Goal: Task Accomplishment & Management: Use online tool/utility

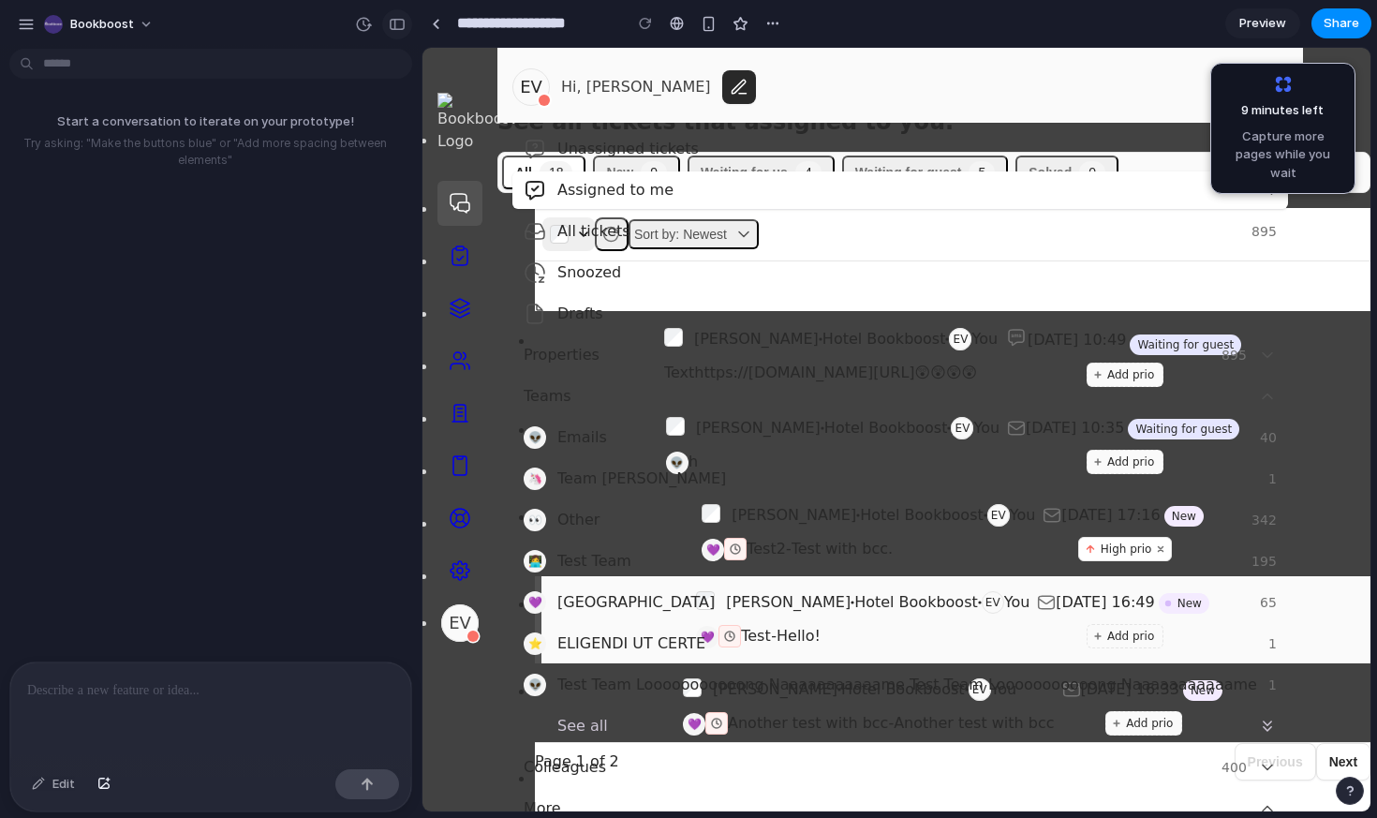
click at [396, 28] on div "button" at bounding box center [397, 24] width 17 height 13
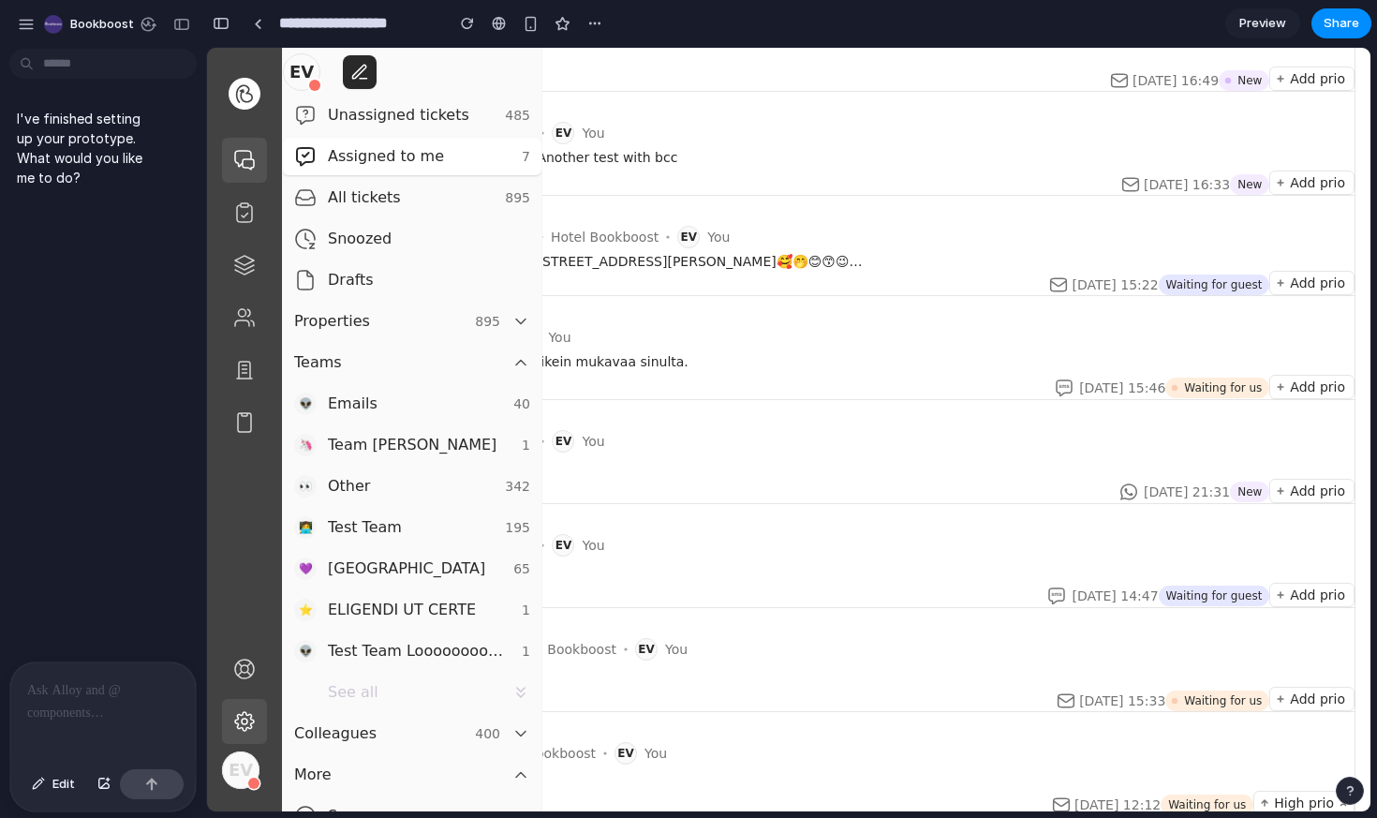
scroll to position [507, 0]
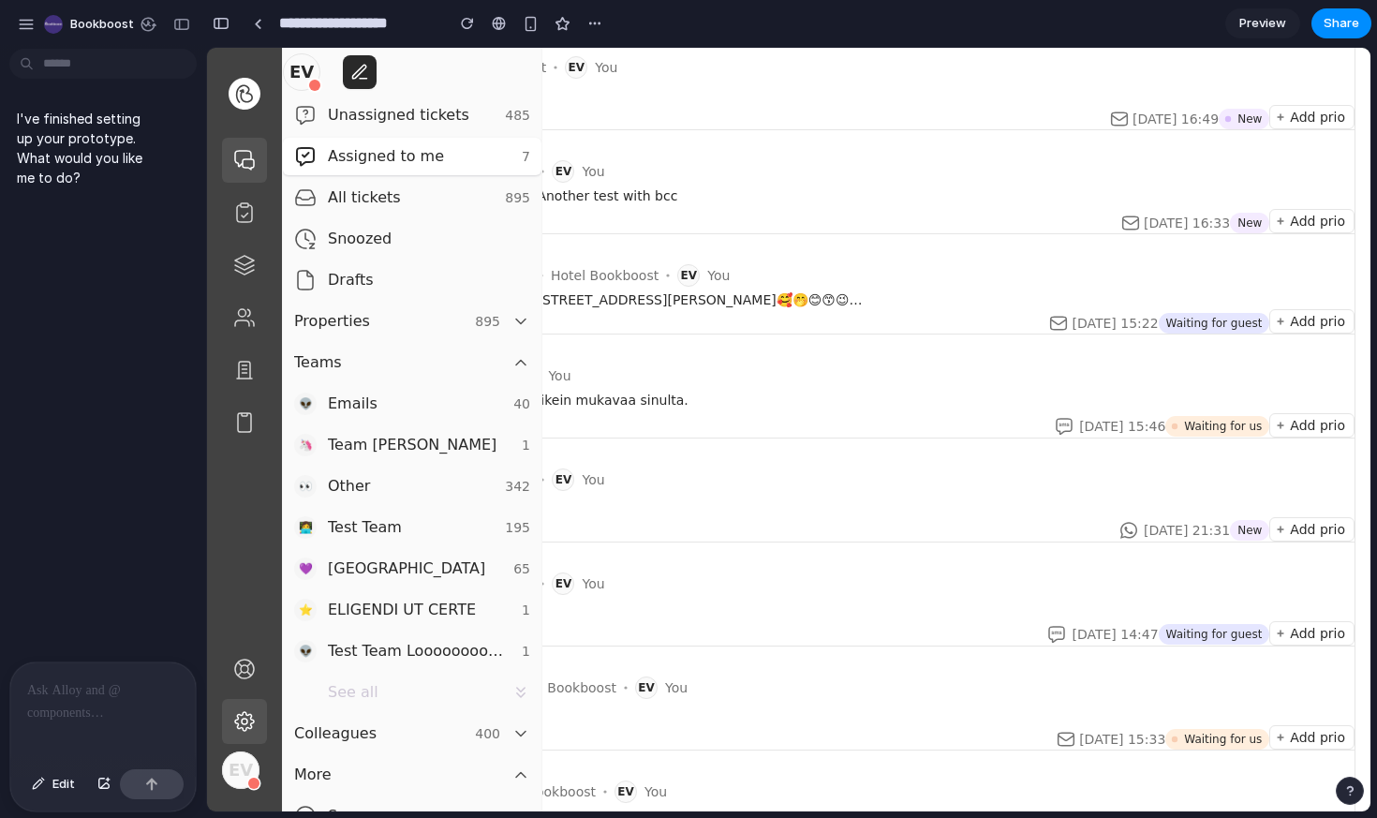
click at [235, 165] on icon at bounding box center [244, 160] width 22 height 22
click at [514, 63] on ui-box "EV" at bounding box center [412, 72] width 258 height 49
click at [739, 79] on ui-vbox "Marcus Rettig Hotel Bookboost EV You 💜 Test - Hello!" at bounding box center [826, 65] width 1056 height 79
click at [716, 203] on ui-box "Another test with bcc - Another test with bcc" at bounding box center [856, 195] width 996 height 19
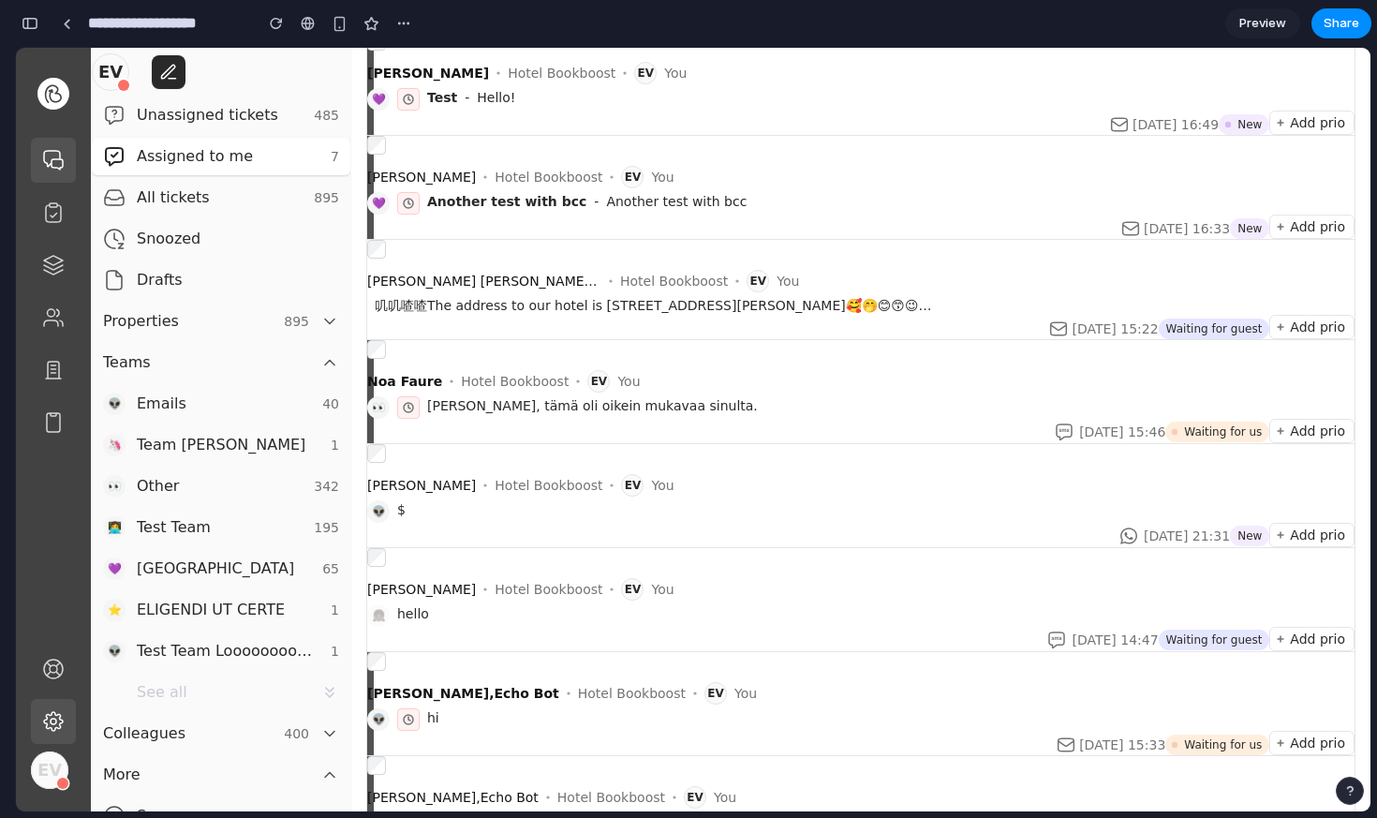
scroll to position [0, 0]
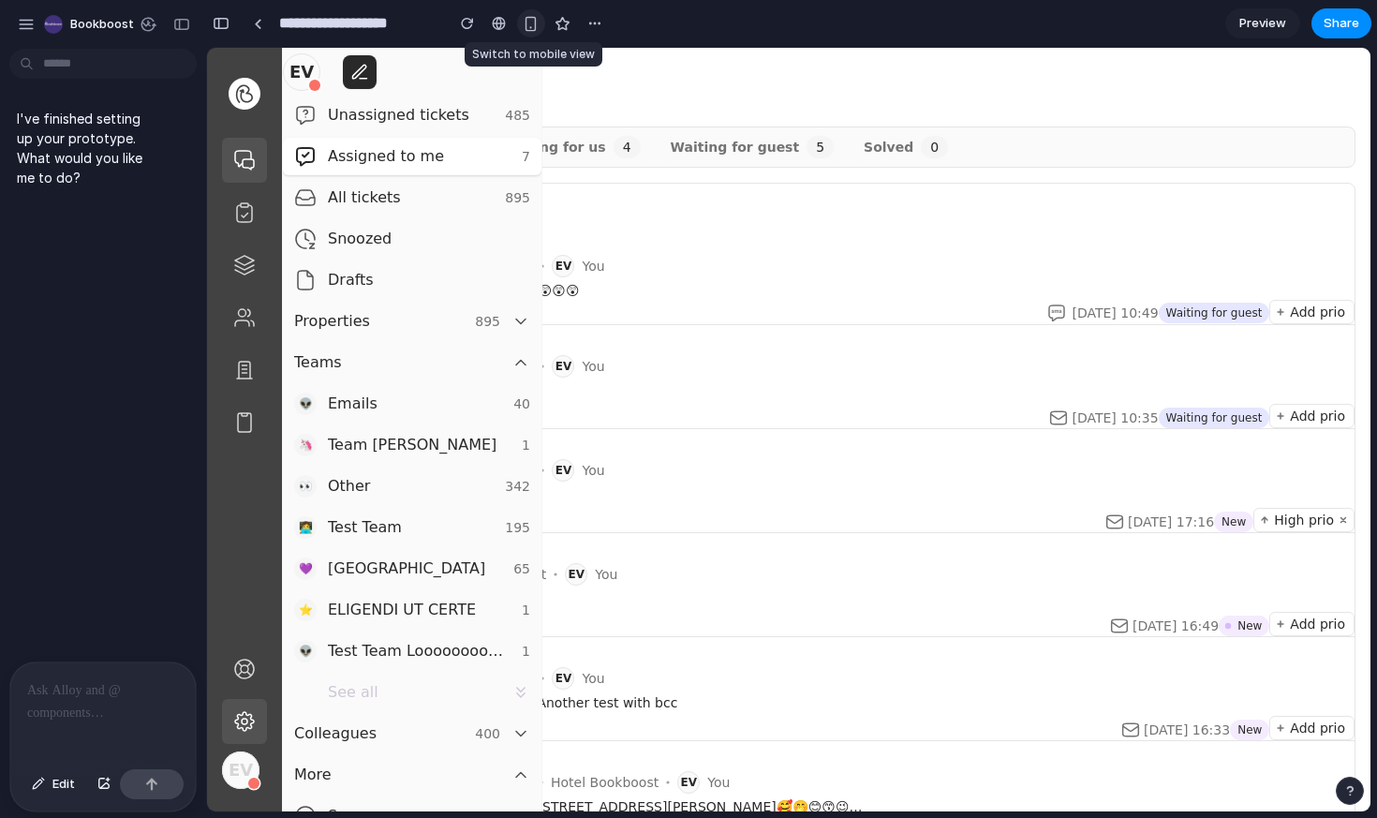
click at [529, 25] on div "button" at bounding box center [531, 24] width 16 height 16
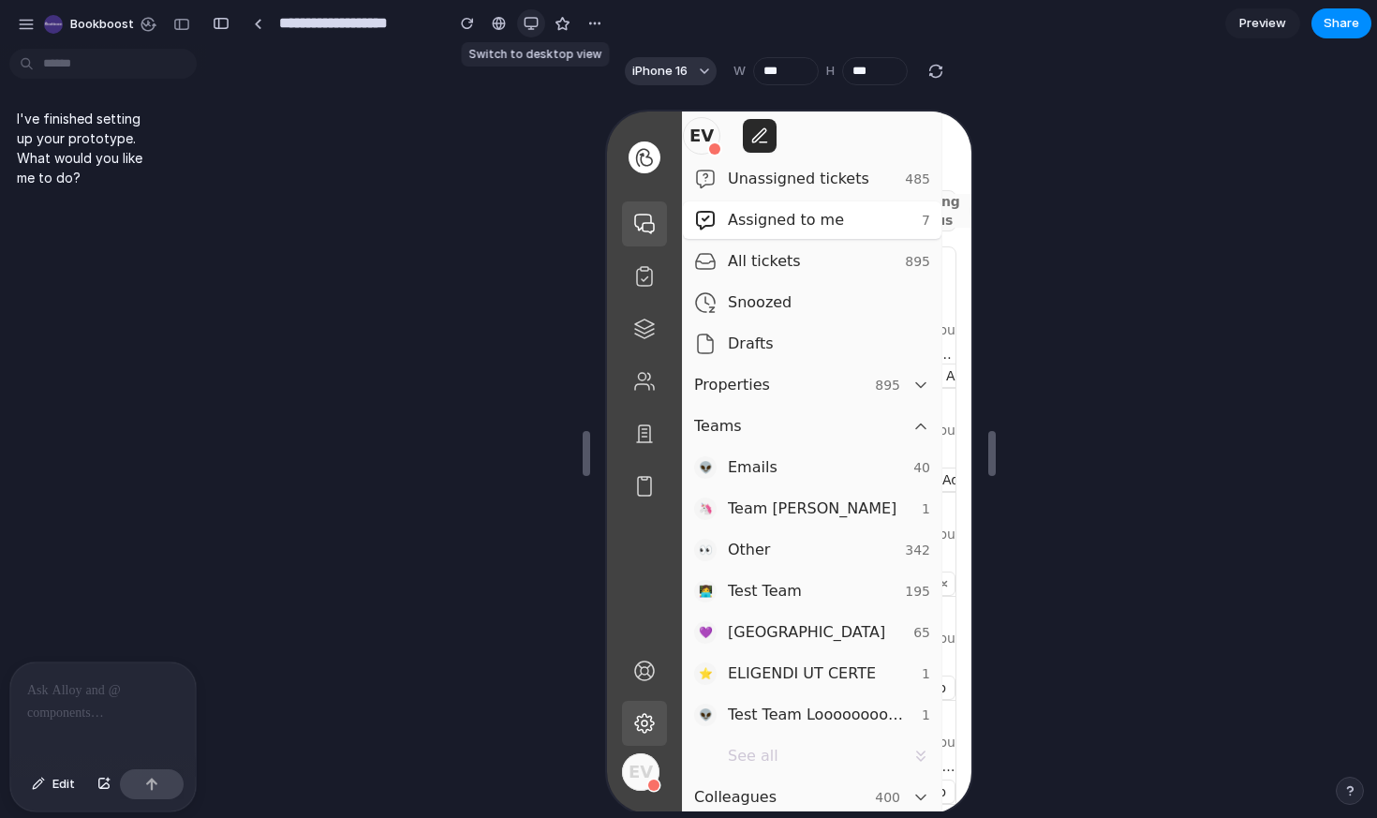
click at [529, 25] on div "button" at bounding box center [531, 23] width 15 height 15
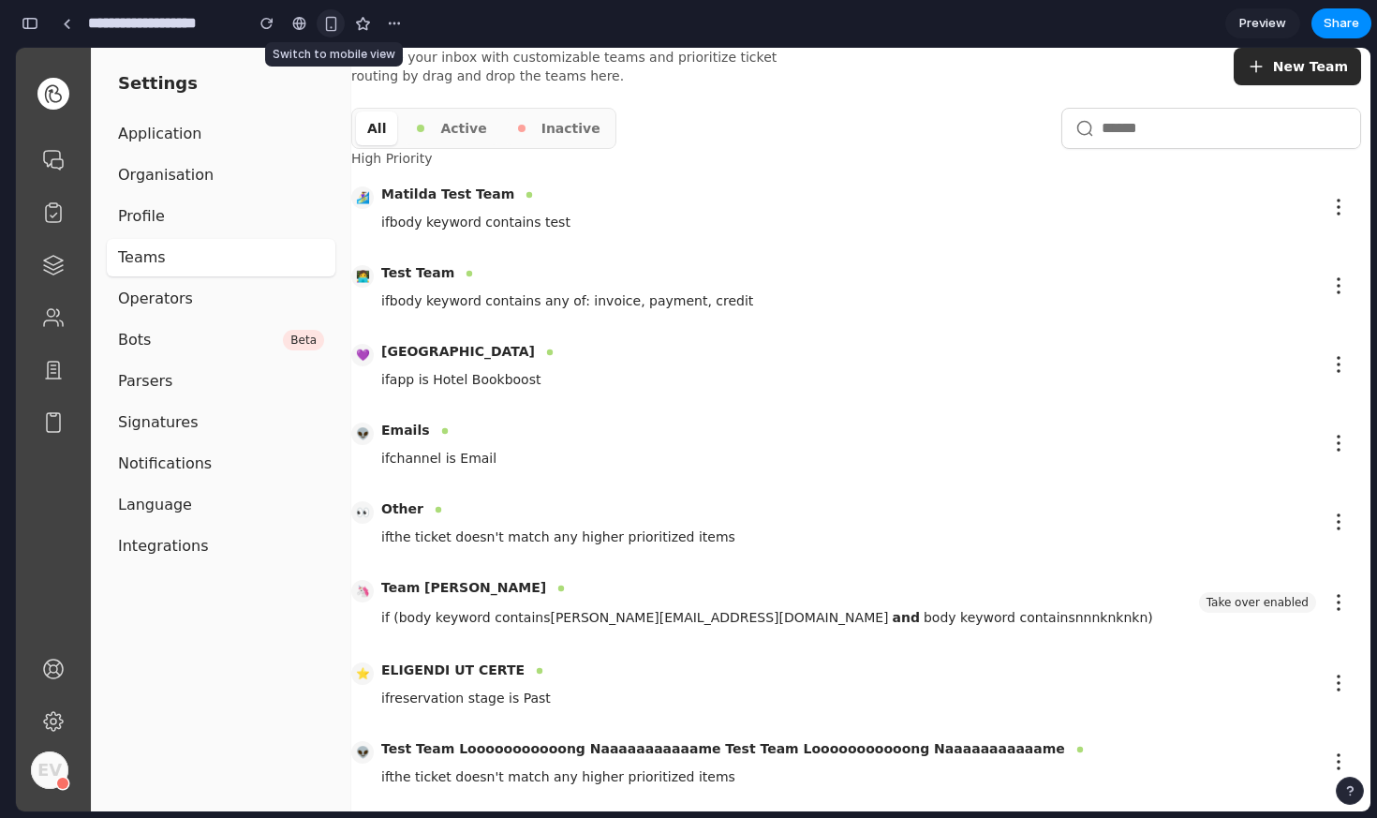
click at [325, 27] on div "button" at bounding box center [331, 24] width 16 height 16
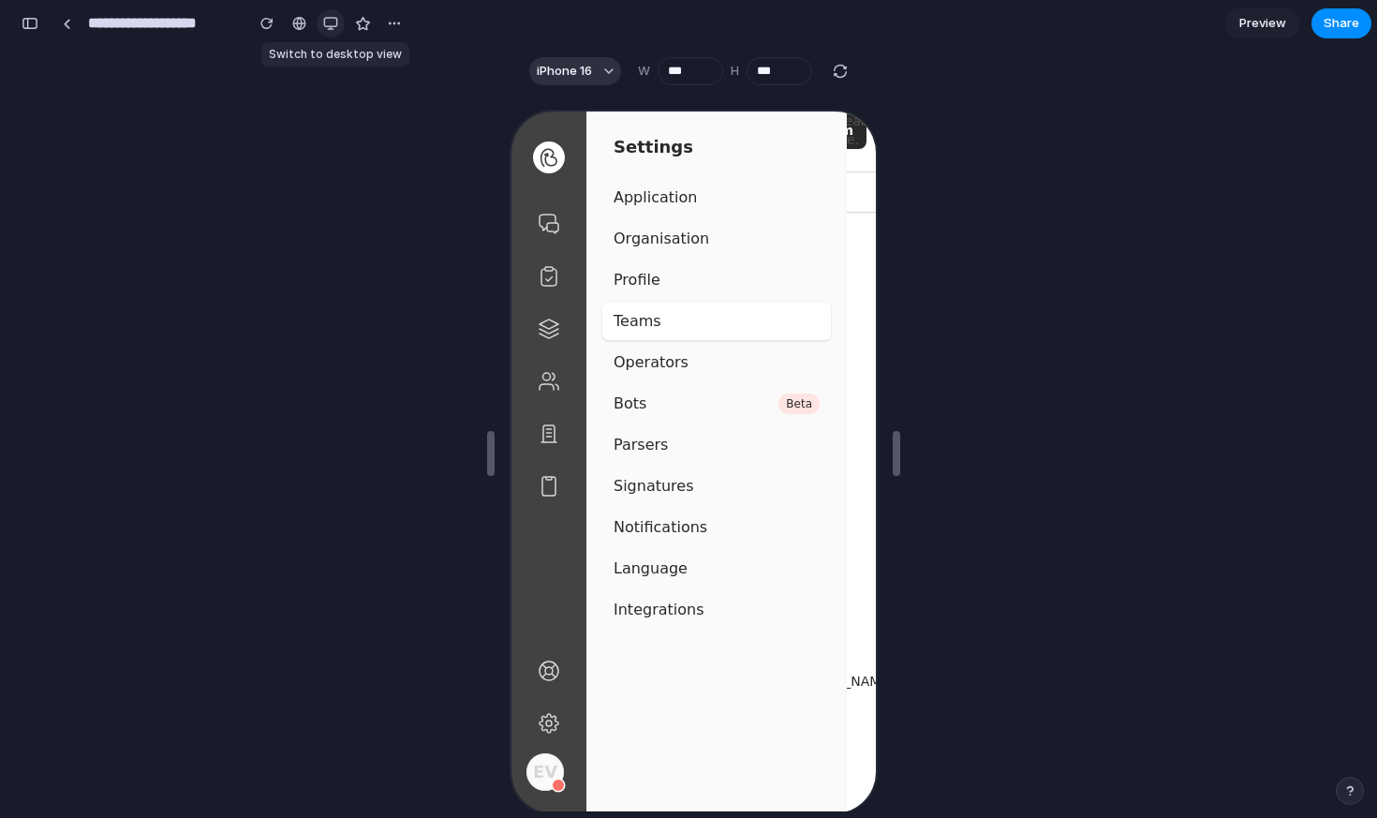
click at [333, 25] on div "button" at bounding box center [330, 23] width 15 height 15
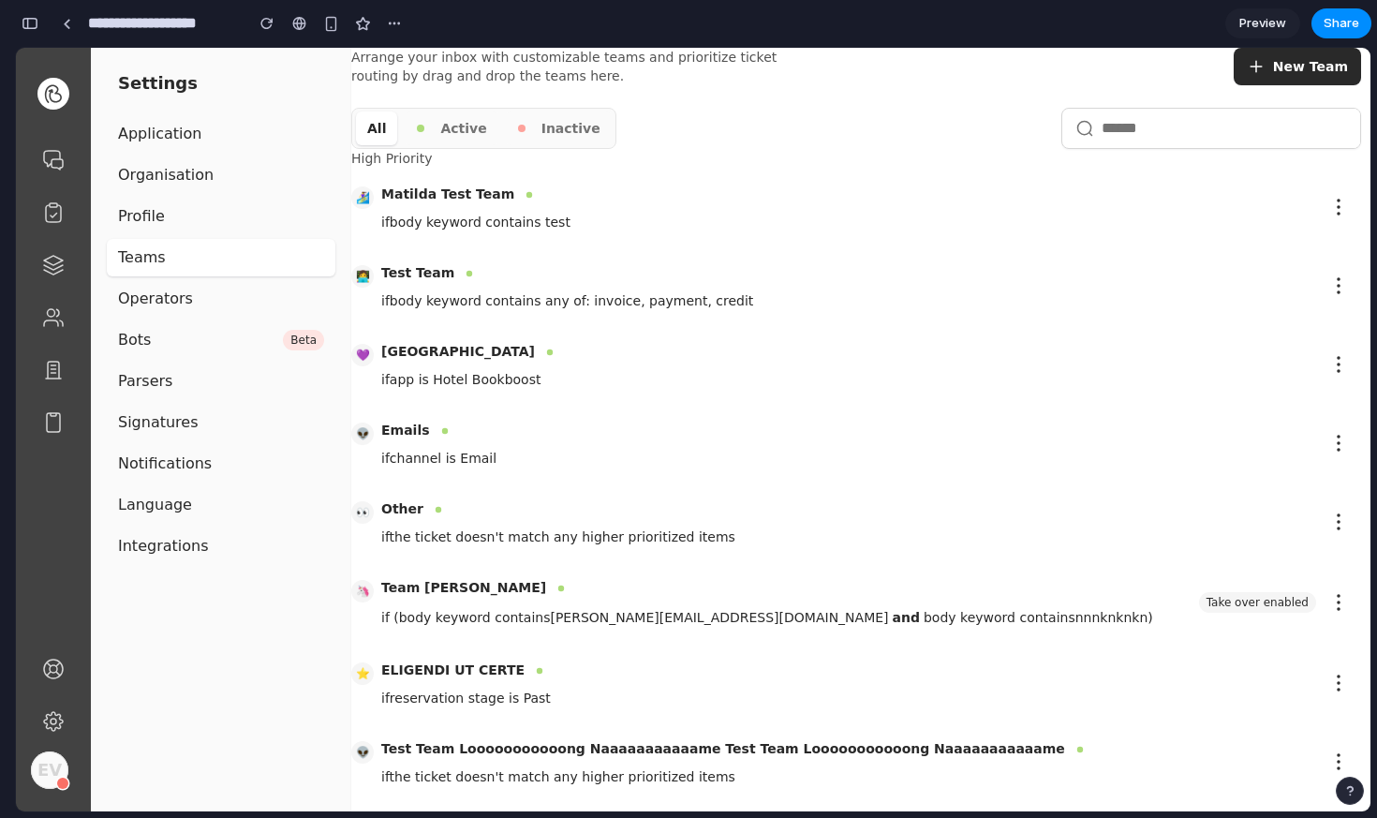
click at [1262, 19] on span "Preview" at bounding box center [1262, 23] width 47 height 19
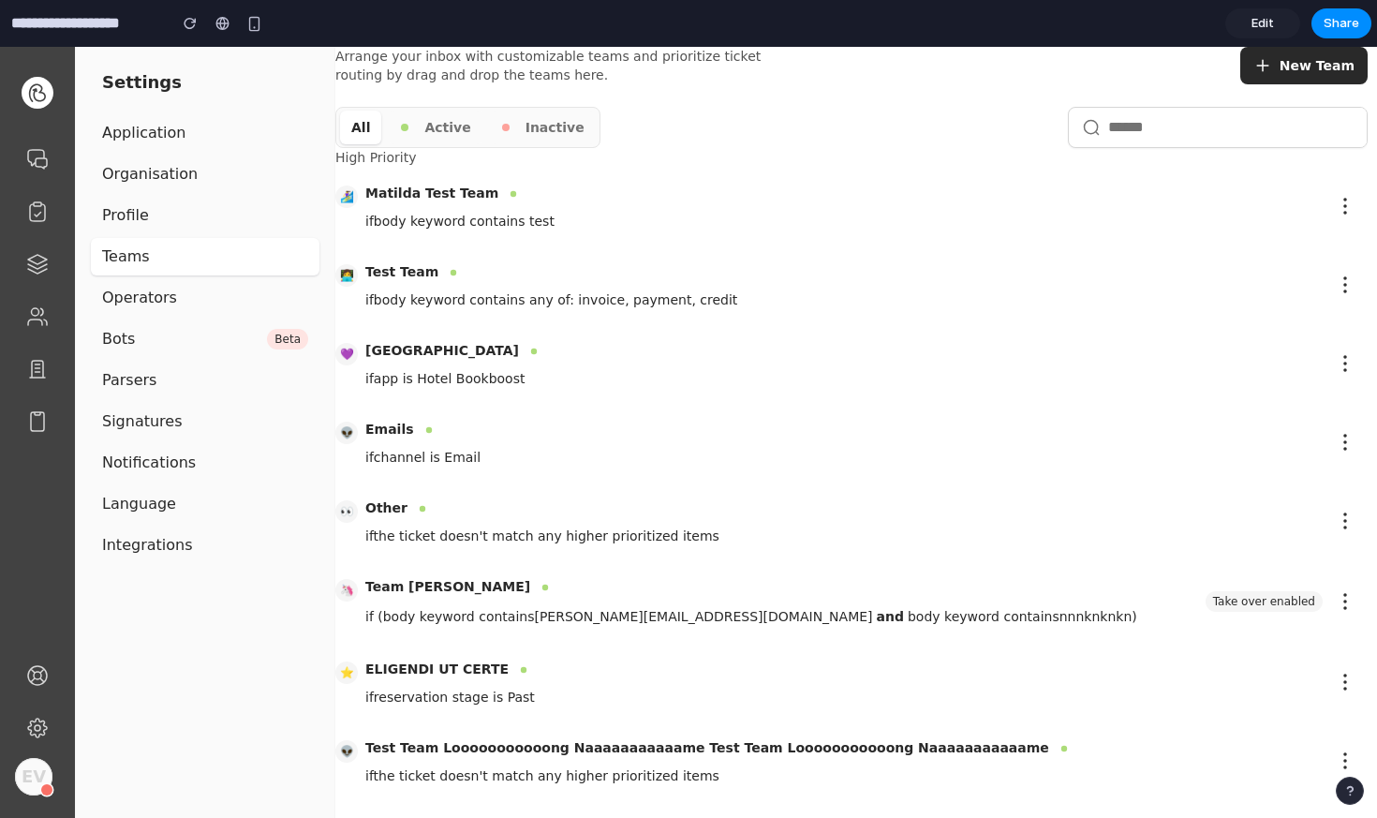
click at [1252, 22] on span "Edit" at bounding box center [1262, 23] width 22 height 19
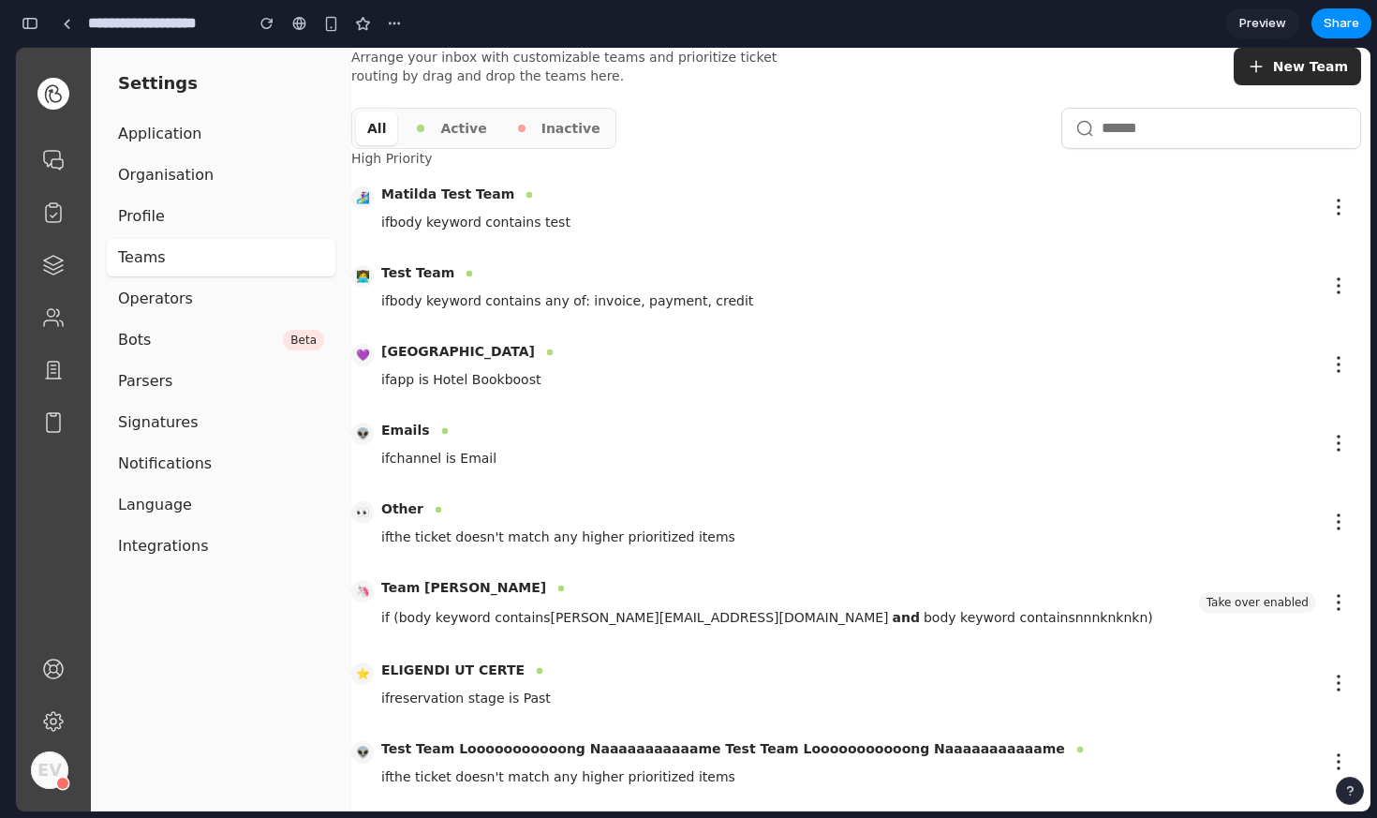
scroll to position [0, 17]
drag, startPoint x: 233, startPoint y: 602, endPoint x: 156, endPoint y: 160, distance: 448.6
click at [156, 160] on ui-layout-panel "Settings Application Organisation Profile Teams Operators Bots Beta Parsers Sig…" at bounding box center [221, 429] width 260 height 763
click at [150, 147] on link "Application" at bounding box center [221, 133] width 229 height 37
click at [455, 149] on ui-box "High Priority" at bounding box center [856, 158] width 1010 height 19
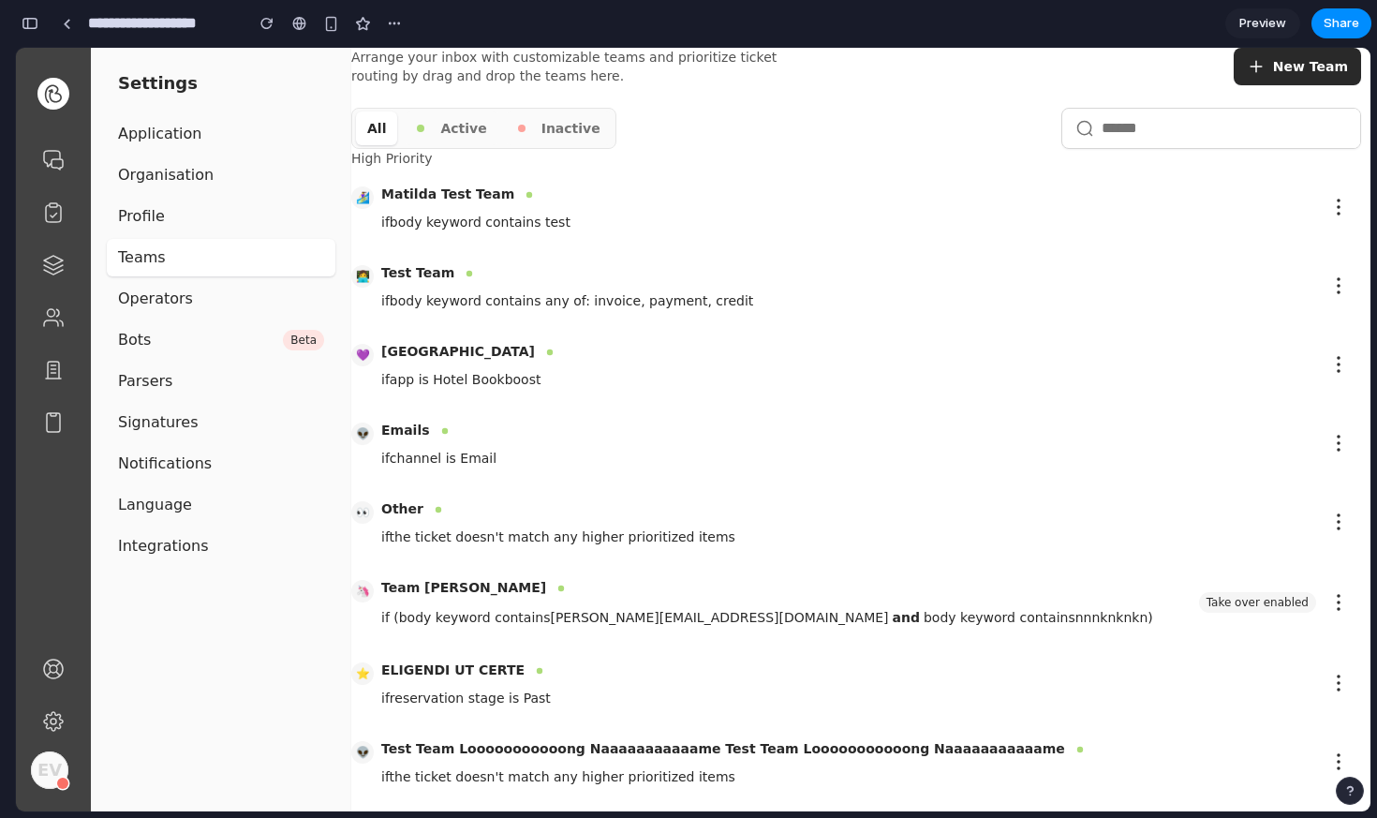
click at [1265, 27] on span "Preview" at bounding box center [1262, 23] width 47 height 19
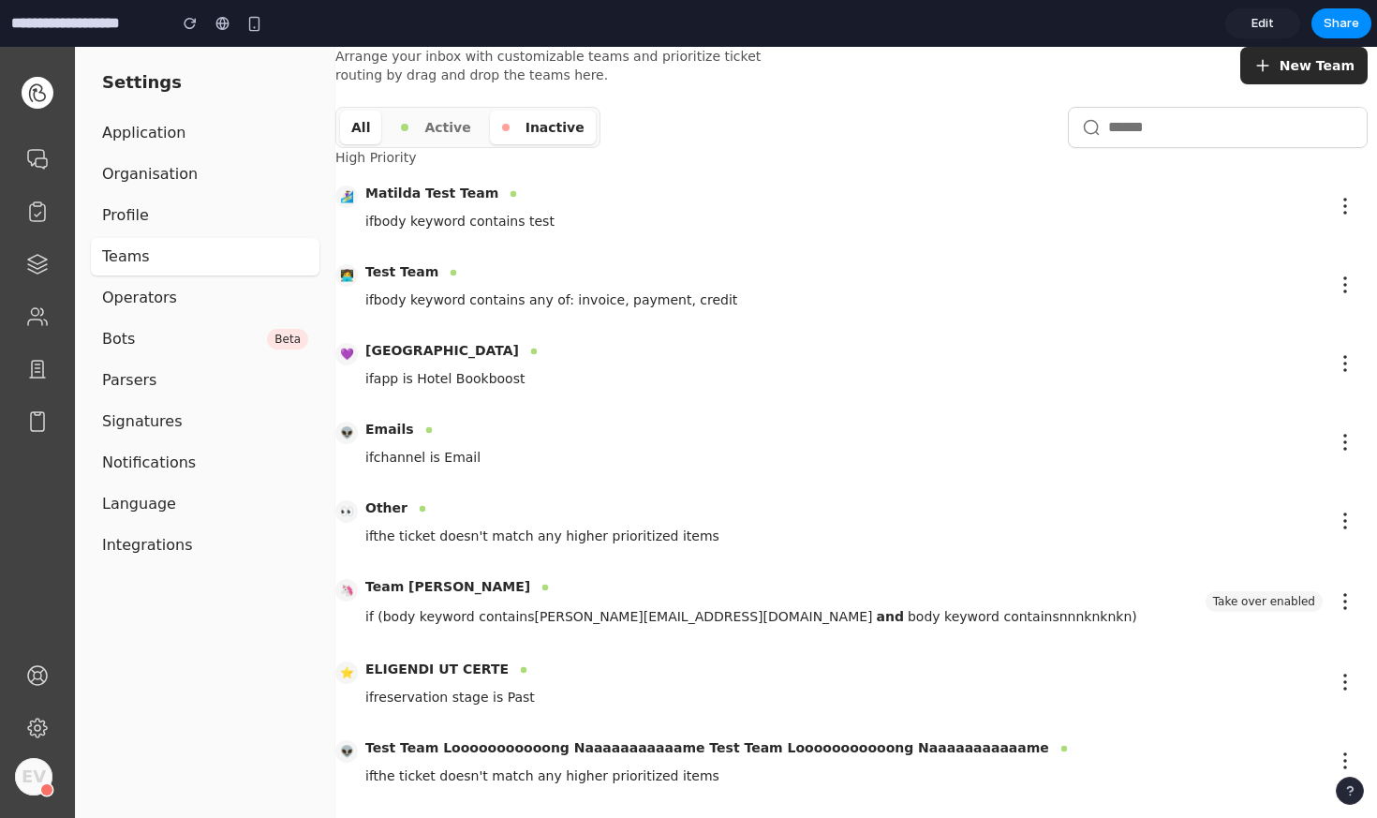
click at [538, 136] on ui-label "Inactive" at bounding box center [554, 127] width 59 height 19
click at [420, 127] on button "Active" at bounding box center [435, 128] width 93 height 34
click at [1252, 13] on link "Edit" at bounding box center [1262, 23] width 75 height 30
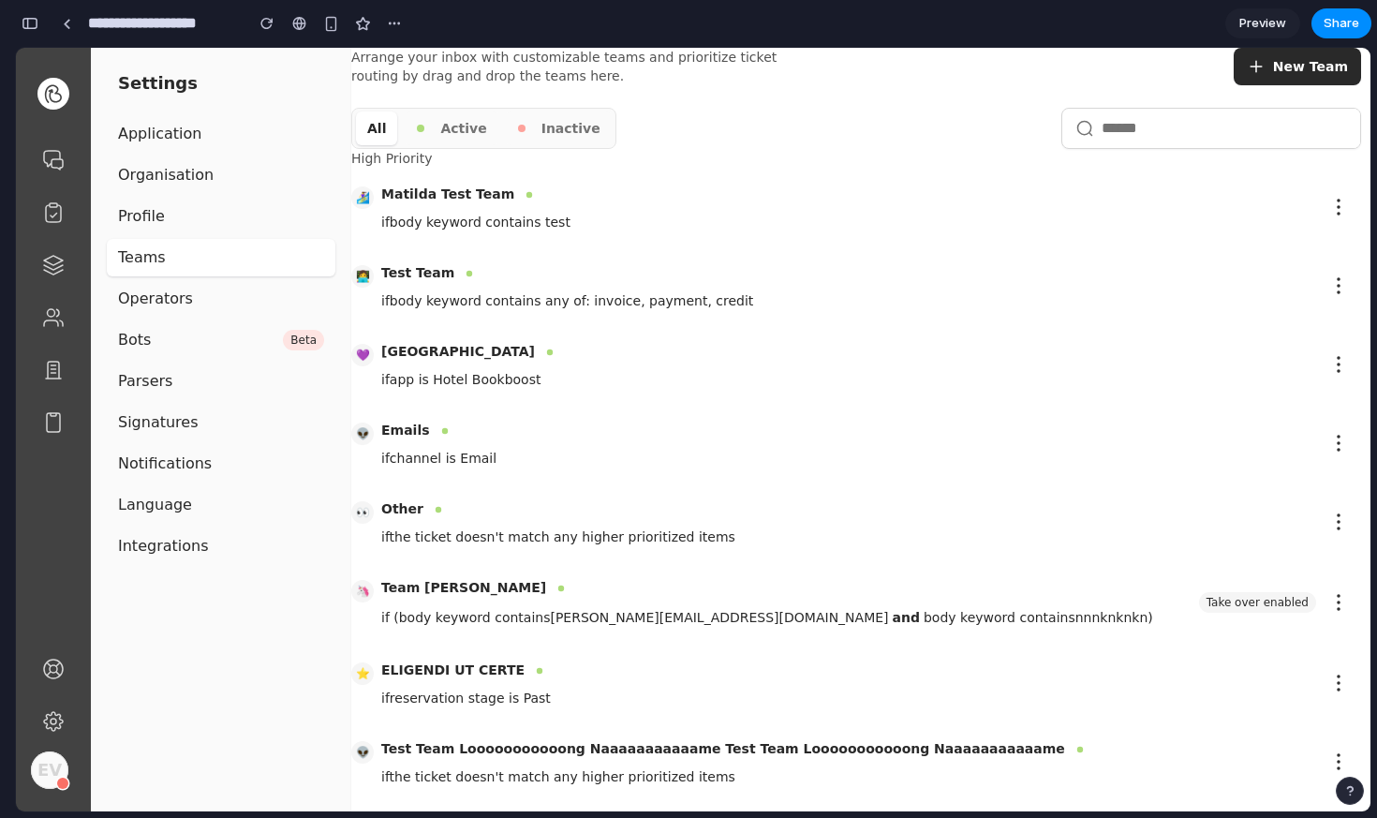
scroll to position [0, 17]
click at [30, 24] on div "button" at bounding box center [30, 23] width 17 height 13
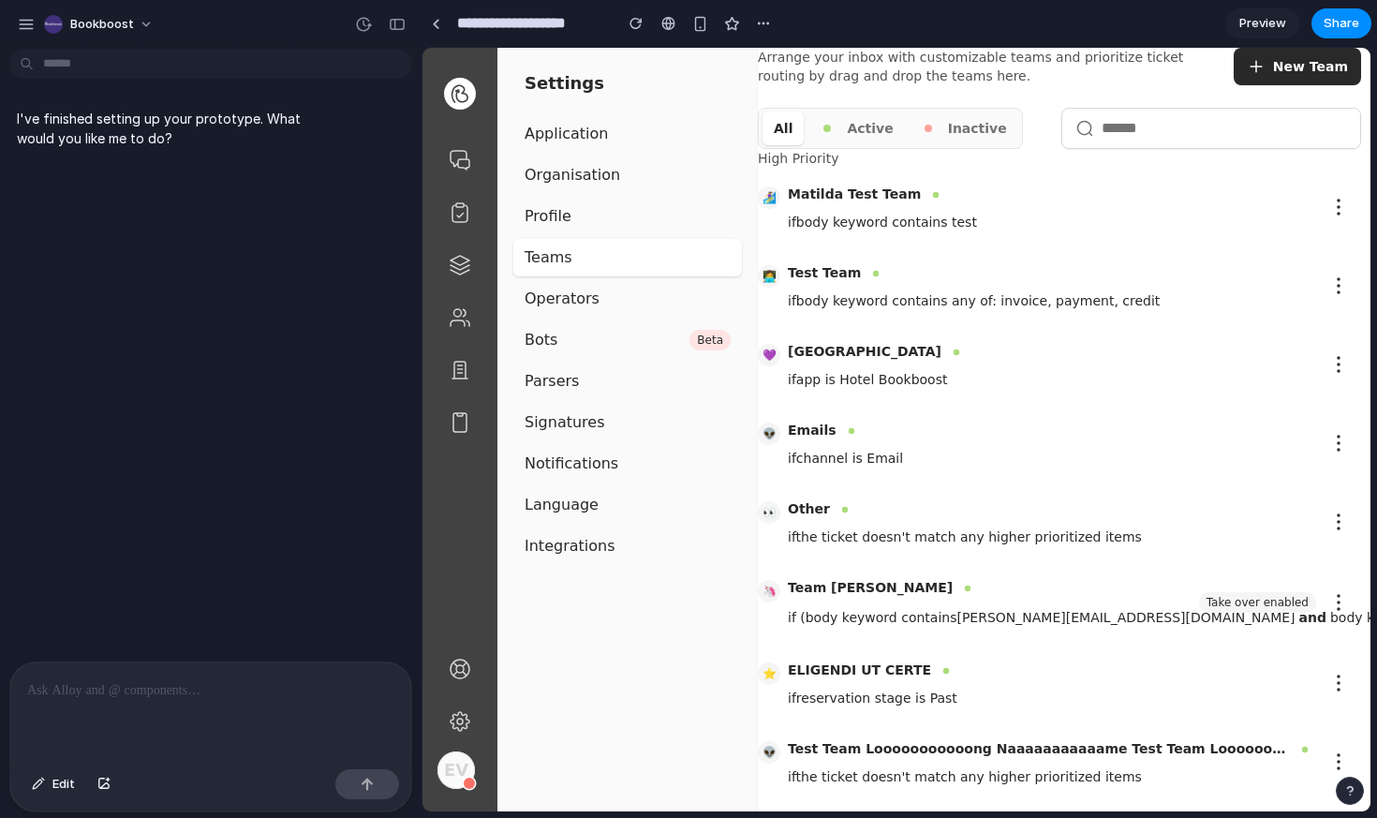
scroll to position [0, 0]
click at [124, 701] on div at bounding box center [210, 711] width 401 height 99
click at [110, 692] on p at bounding box center [210, 690] width 367 height 22
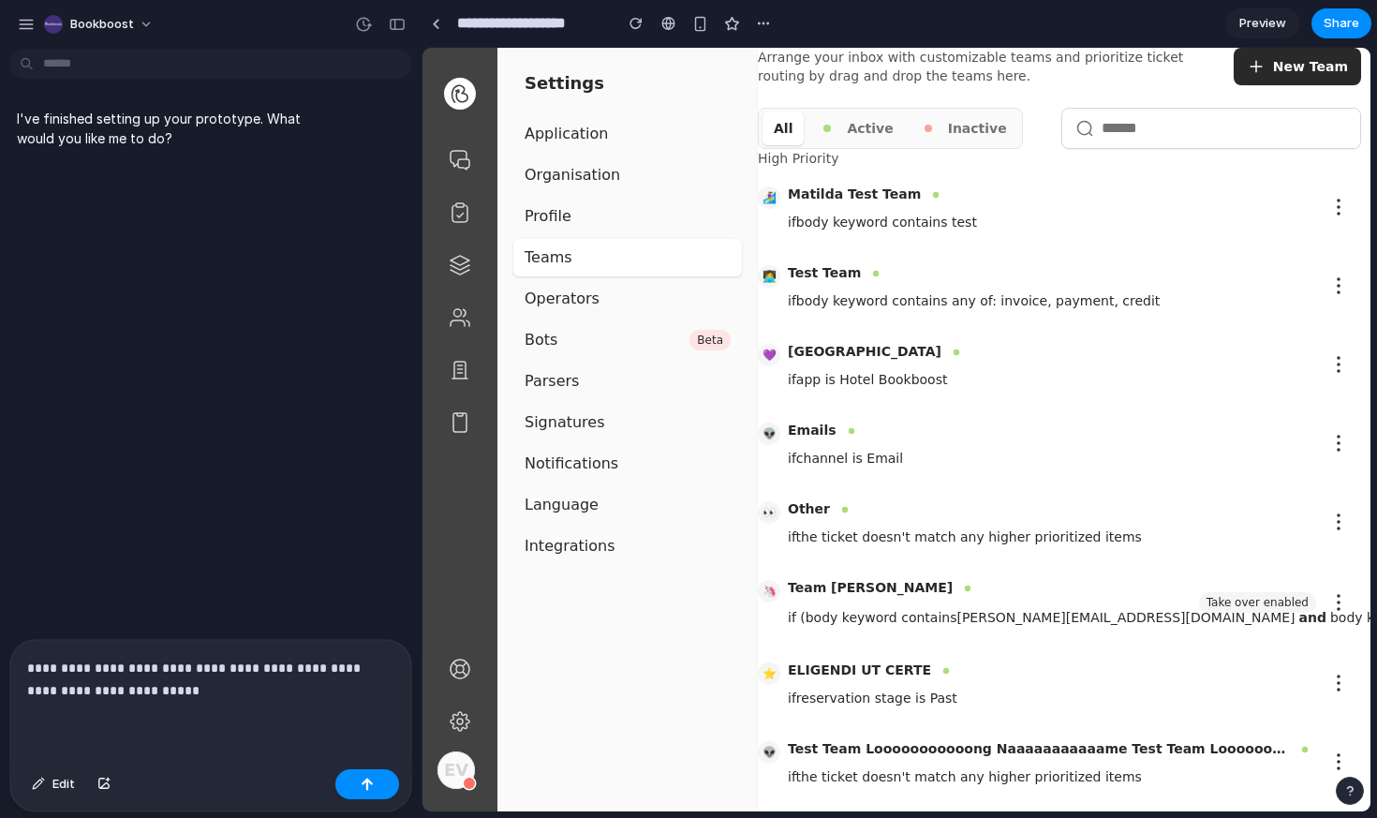
click at [242, 666] on p "**********" at bounding box center [210, 678] width 367 height 45
click at [193, 685] on p "**********" at bounding box center [210, 678] width 367 height 45
click at [52, 790] on button "Edit" at bounding box center [53, 784] width 62 height 30
drag, startPoint x: 1028, startPoint y: 98, endPoint x: 776, endPoint y: 131, distance: 254.0
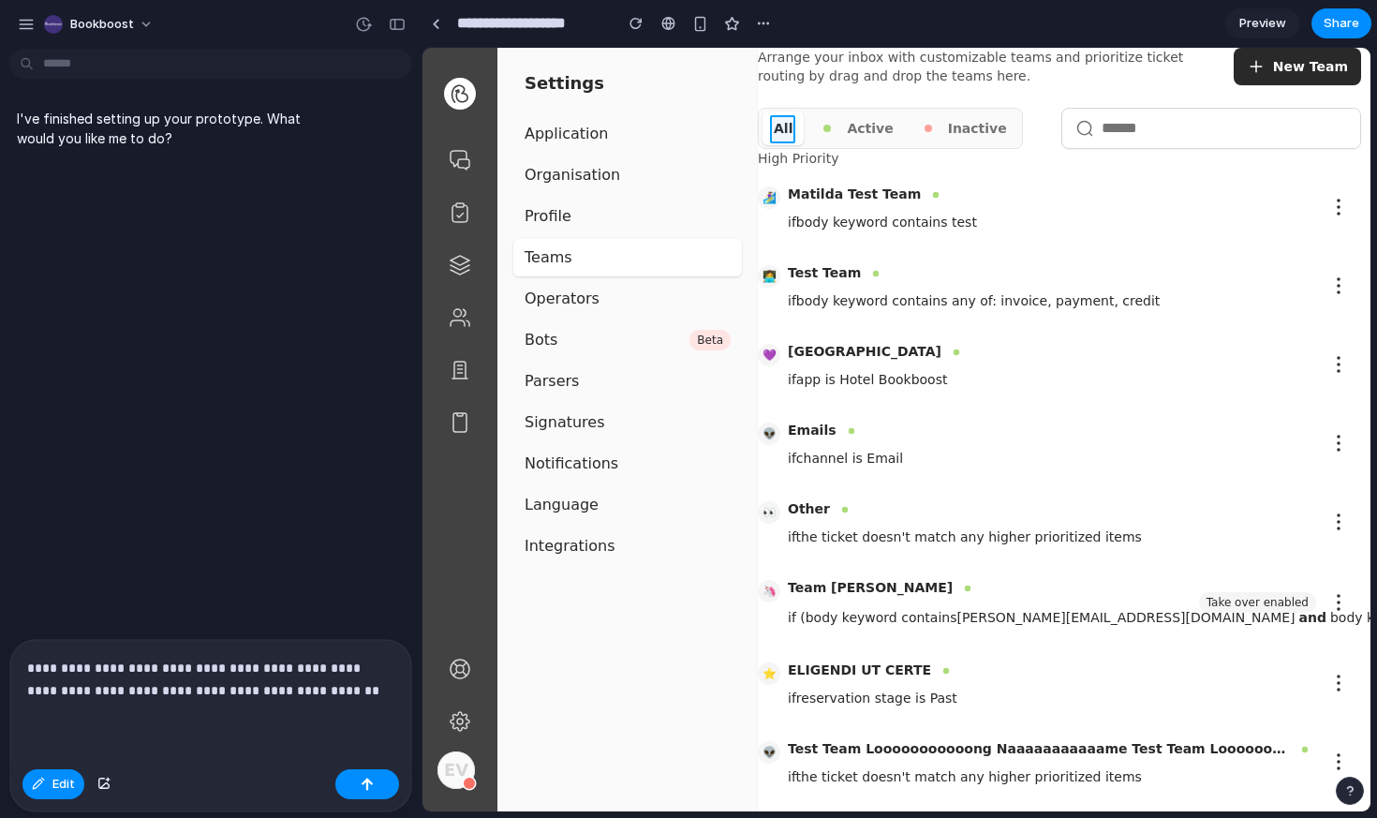
click at [776, 131] on div at bounding box center [896, 430] width 947 height 762
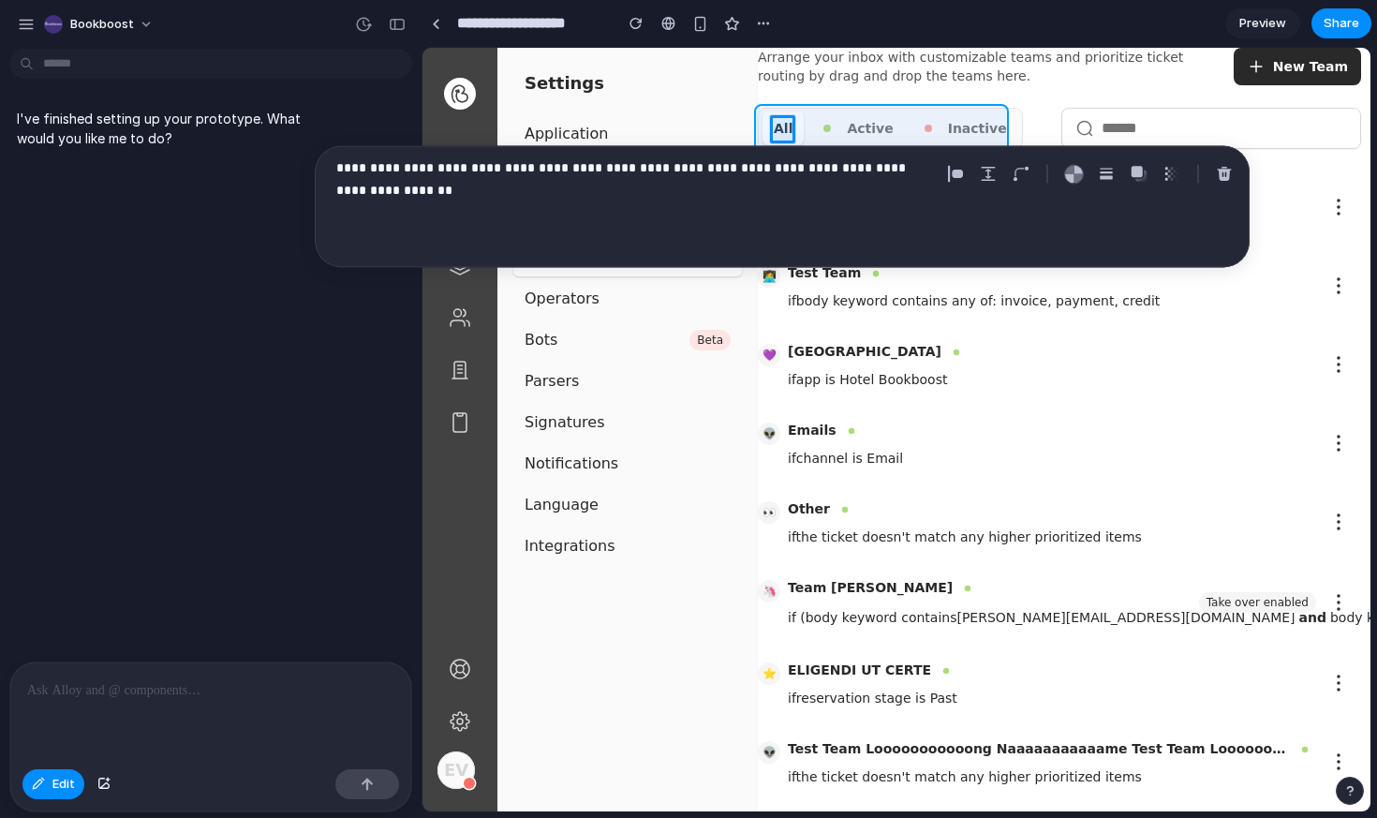
click at [891, 111] on div at bounding box center [896, 430] width 947 height 762
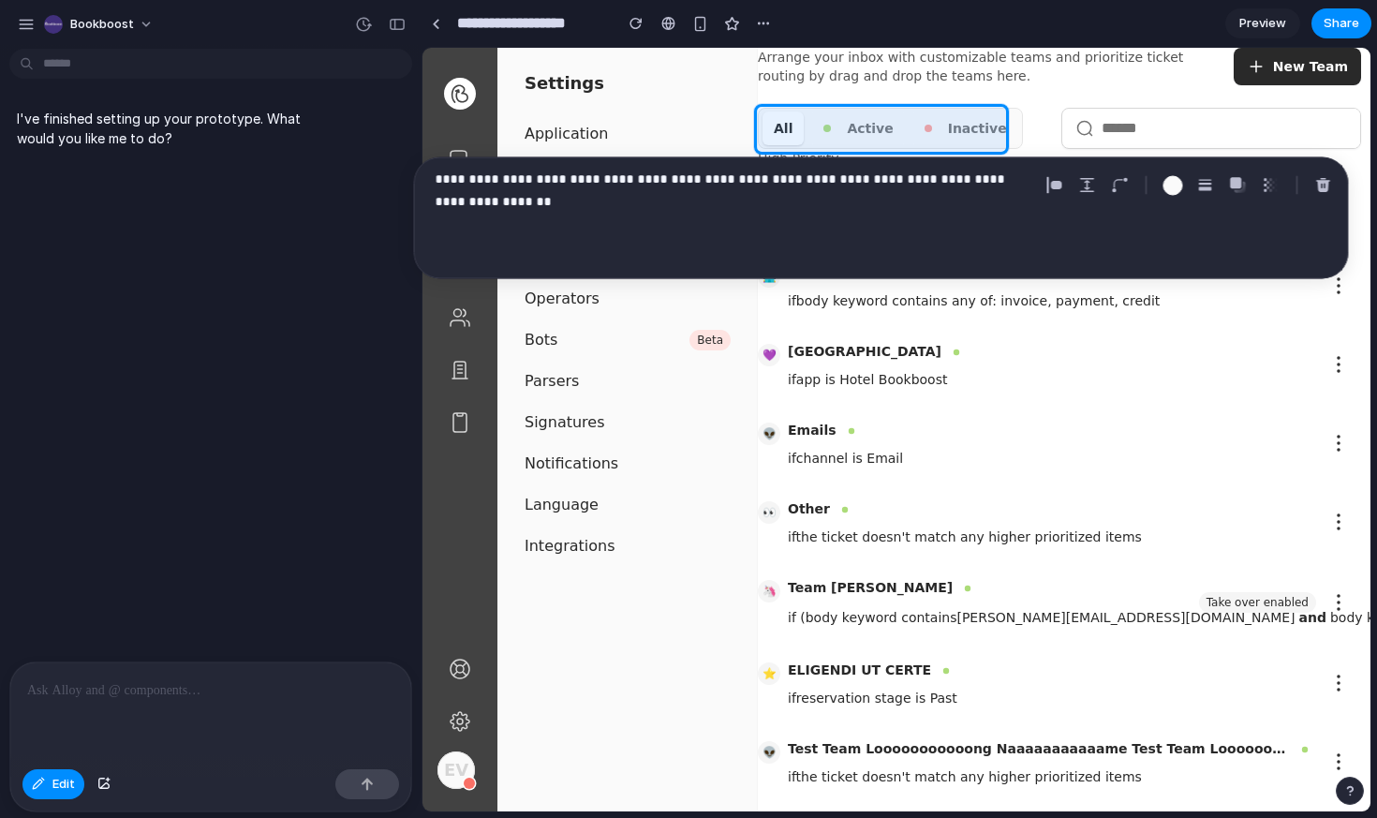
click at [1029, 178] on p "**********" at bounding box center [733, 179] width 597 height 22
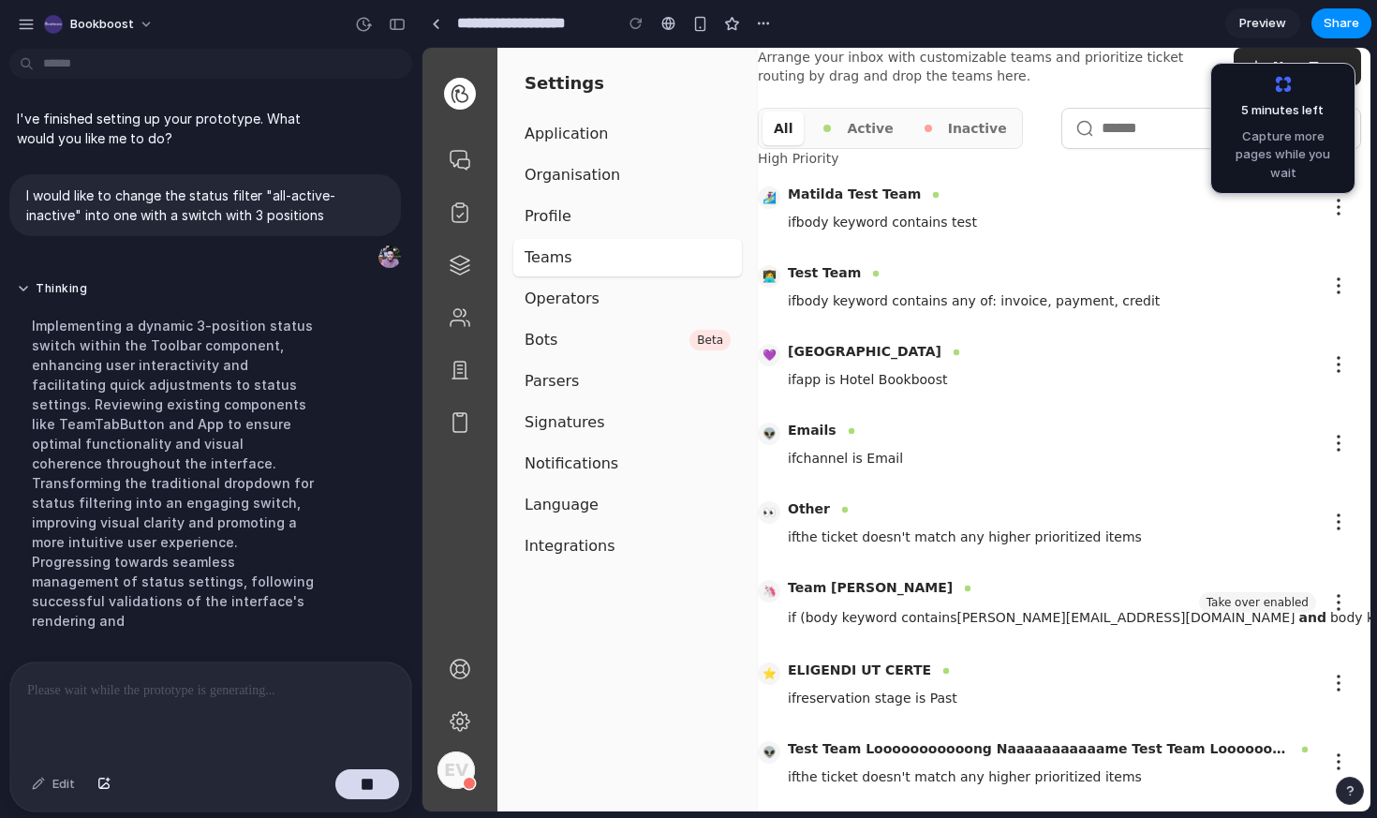
scroll to position [22, 0]
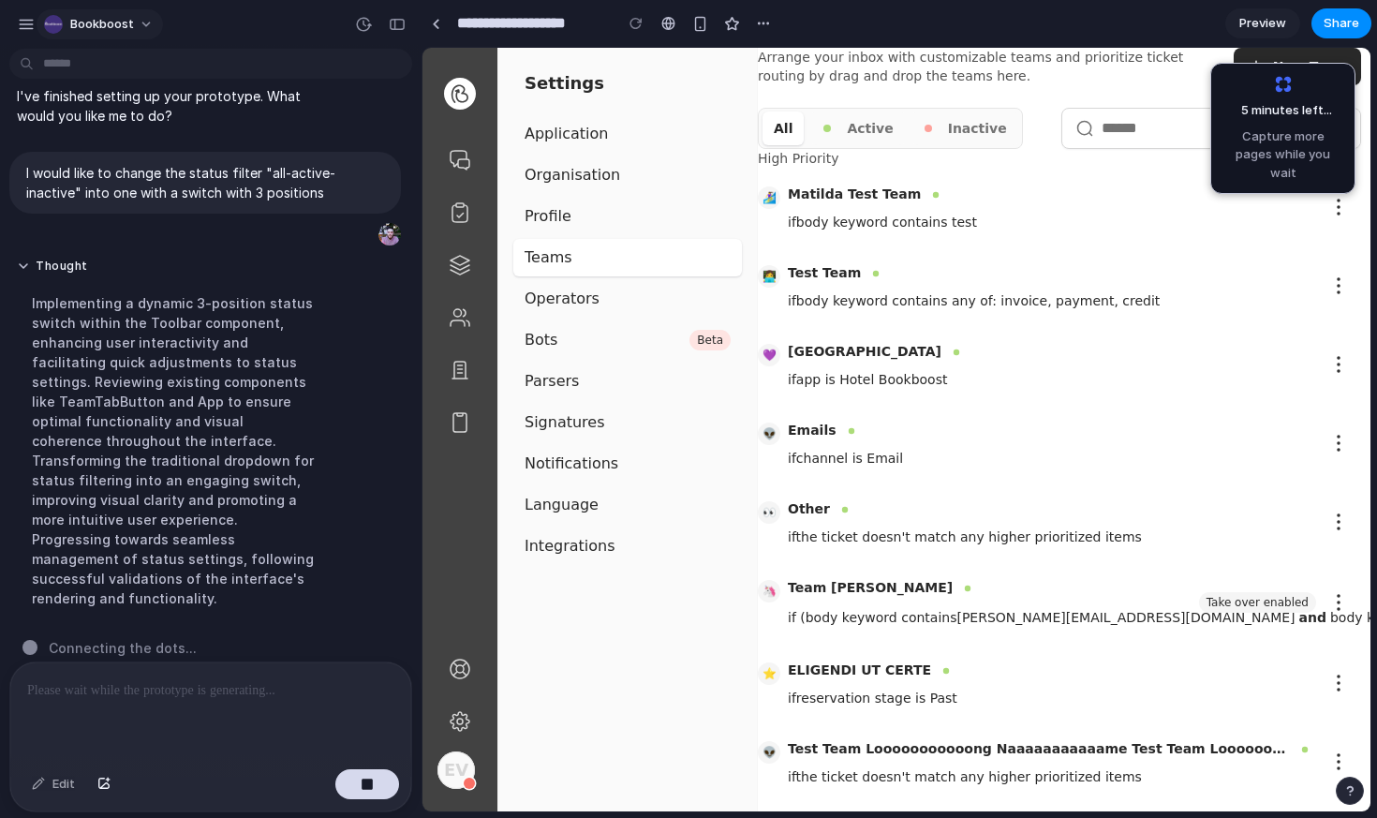
click at [142, 25] on button "bookboost" at bounding box center [100, 24] width 126 height 30
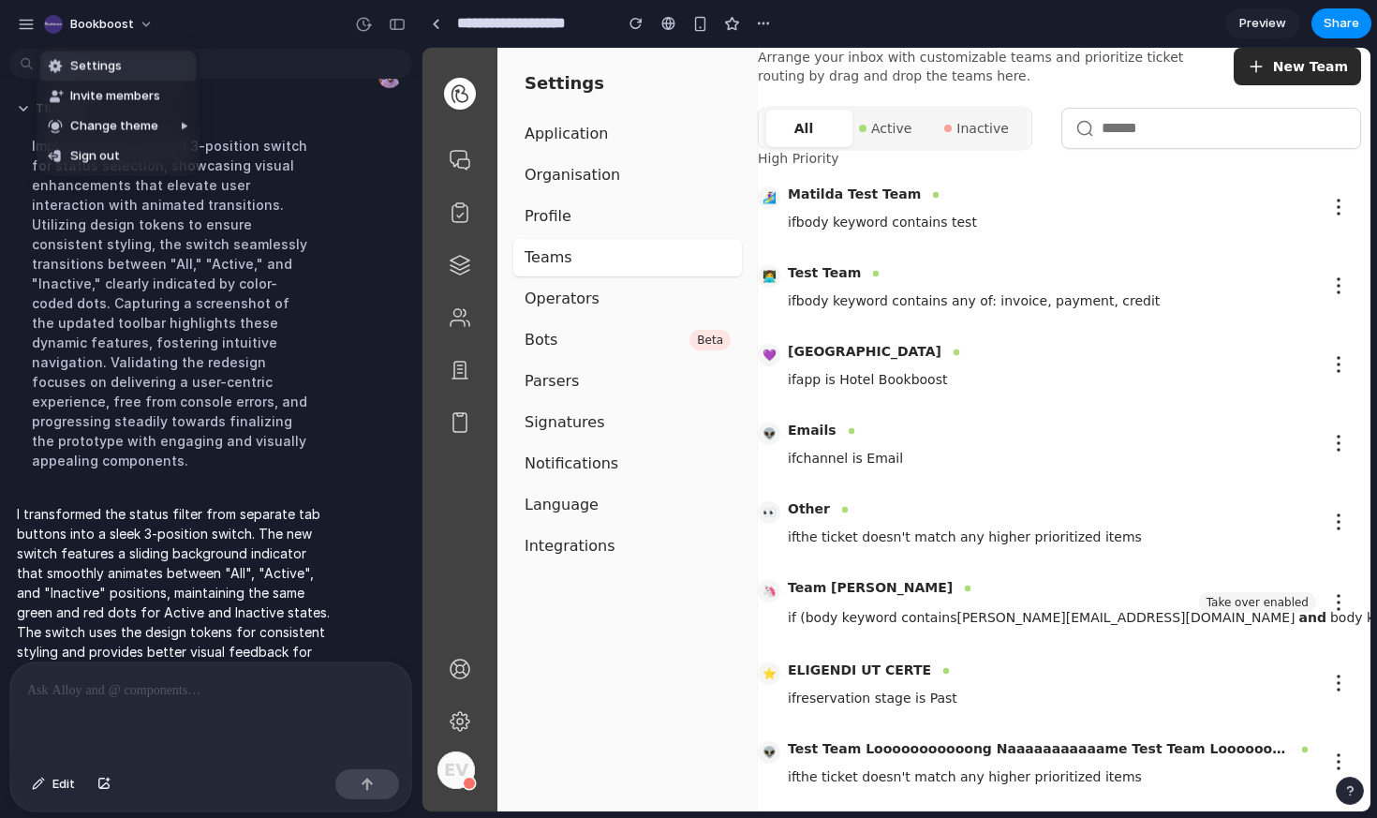
scroll to position [0, 0]
click at [890, 130] on div "Settings Invite members Change theme Sign out" at bounding box center [688, 409] width 1377 height 818
click at [879, 129] on span "Active" at bounding box center [891, 128] width 40 height 22
click at [950, 130] on circle at bounding box center [953, 128] width 7 height 7
click at [817, 134] on button "All" at bounding box center [803, 128] width 75 height 37
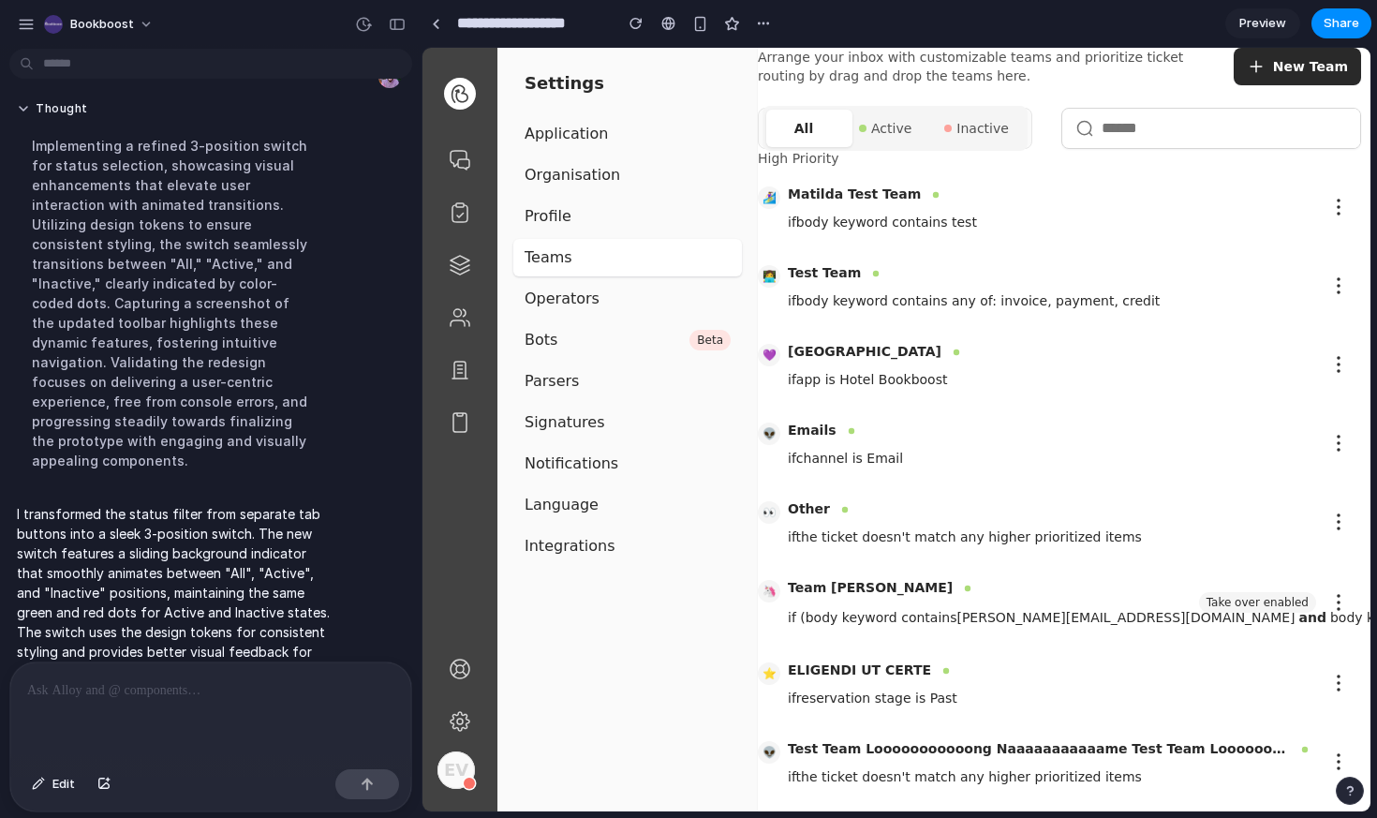
click at [160, 694] on p at bounding box center [210, 690] width 367 height 22
drag, startPoint x: 174, startPoint y: 691, endPoint x: 6, endPoint y: 686, distance: 168.6
click at [4, 686] on div "**********" at bounding box center [205, 736] width 410 height 151
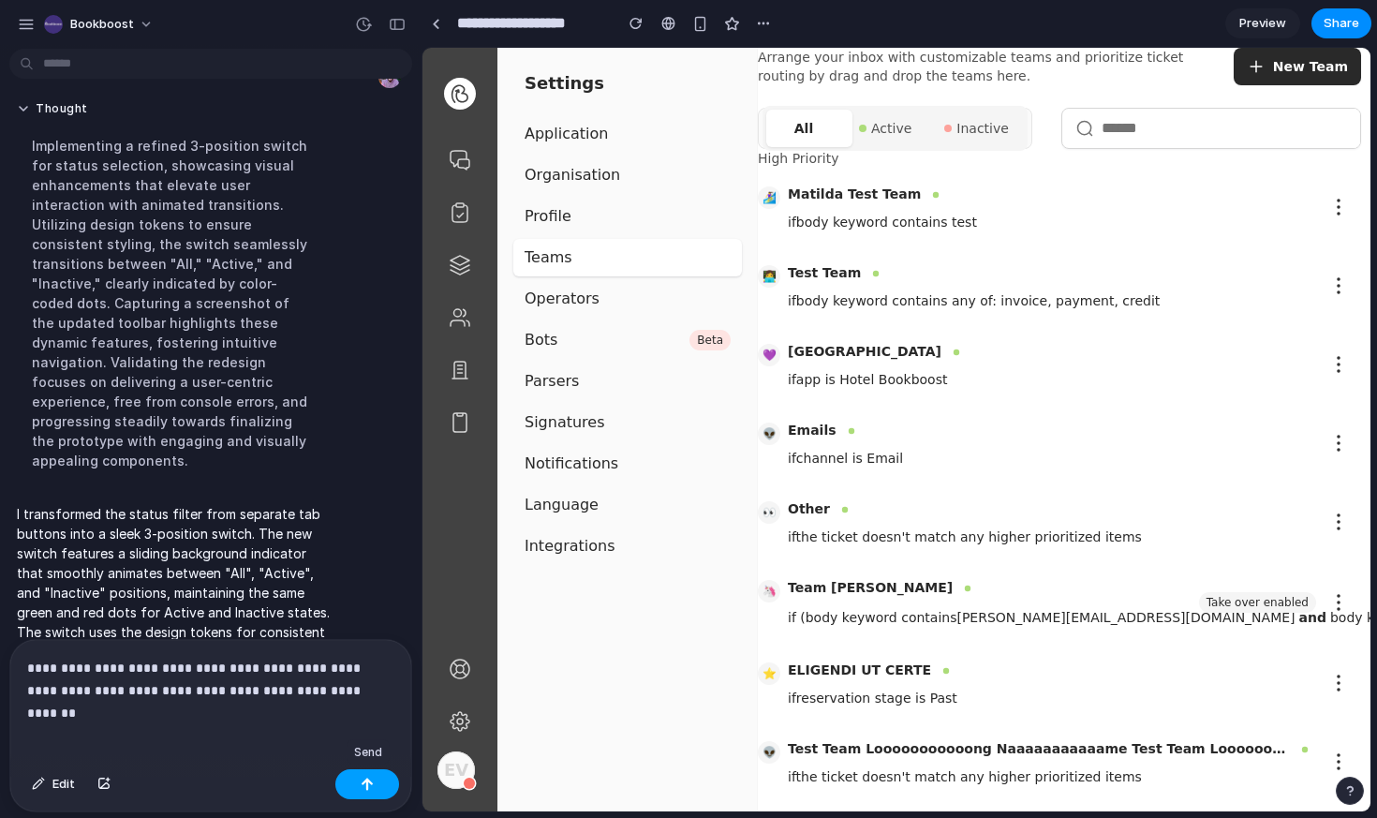
click at [378, 789] on button "button" at bounding box center [367, 784] width 64 height 30
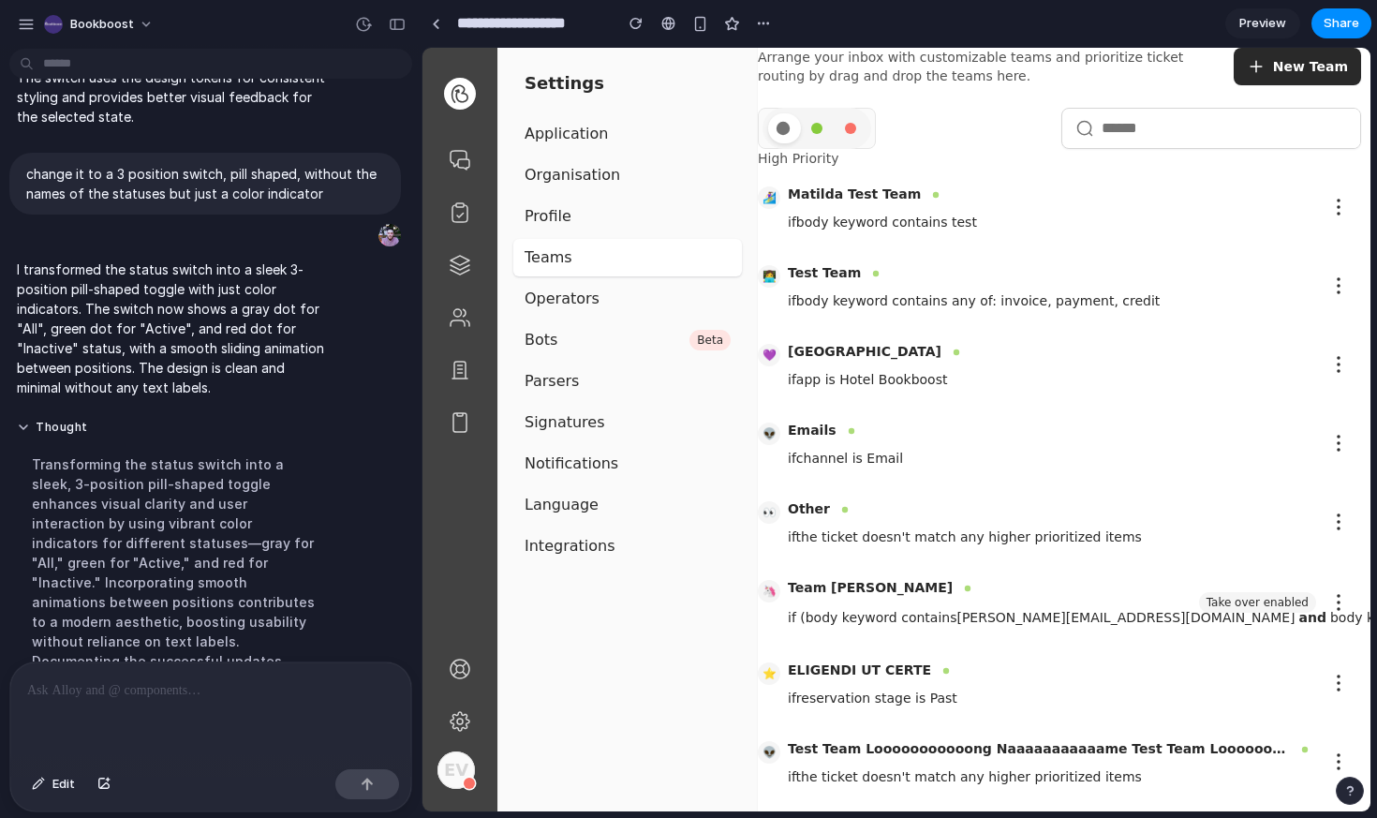
scroll to position [508, 0]
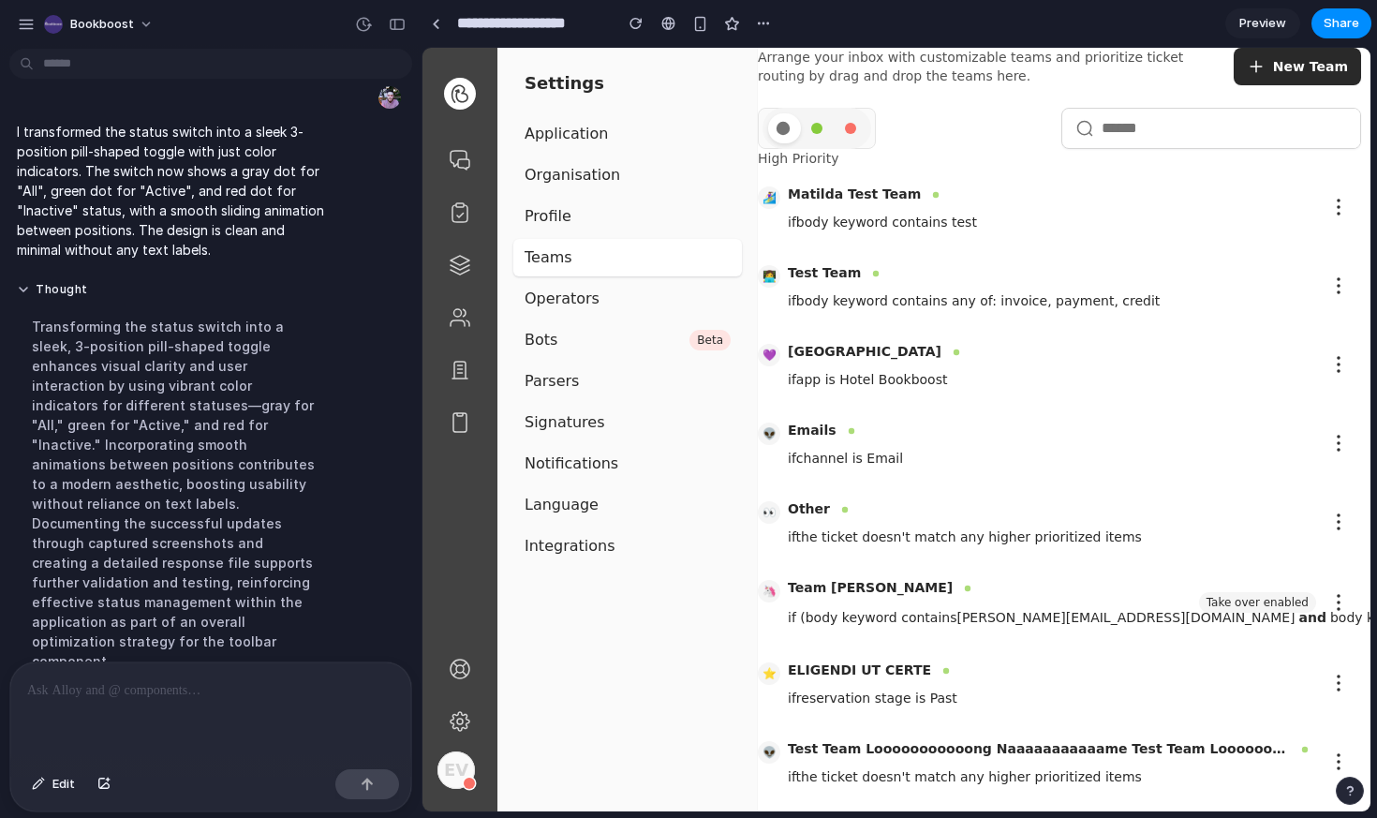
click at [816, 138] on button at bounding box center [817, 128] width 30 height 30
click at [855, 127] on div at bounding box center [850, 128] width 11 height 11
click at [774, 130] on button at bounding box center [783, 128] width 30 height 30
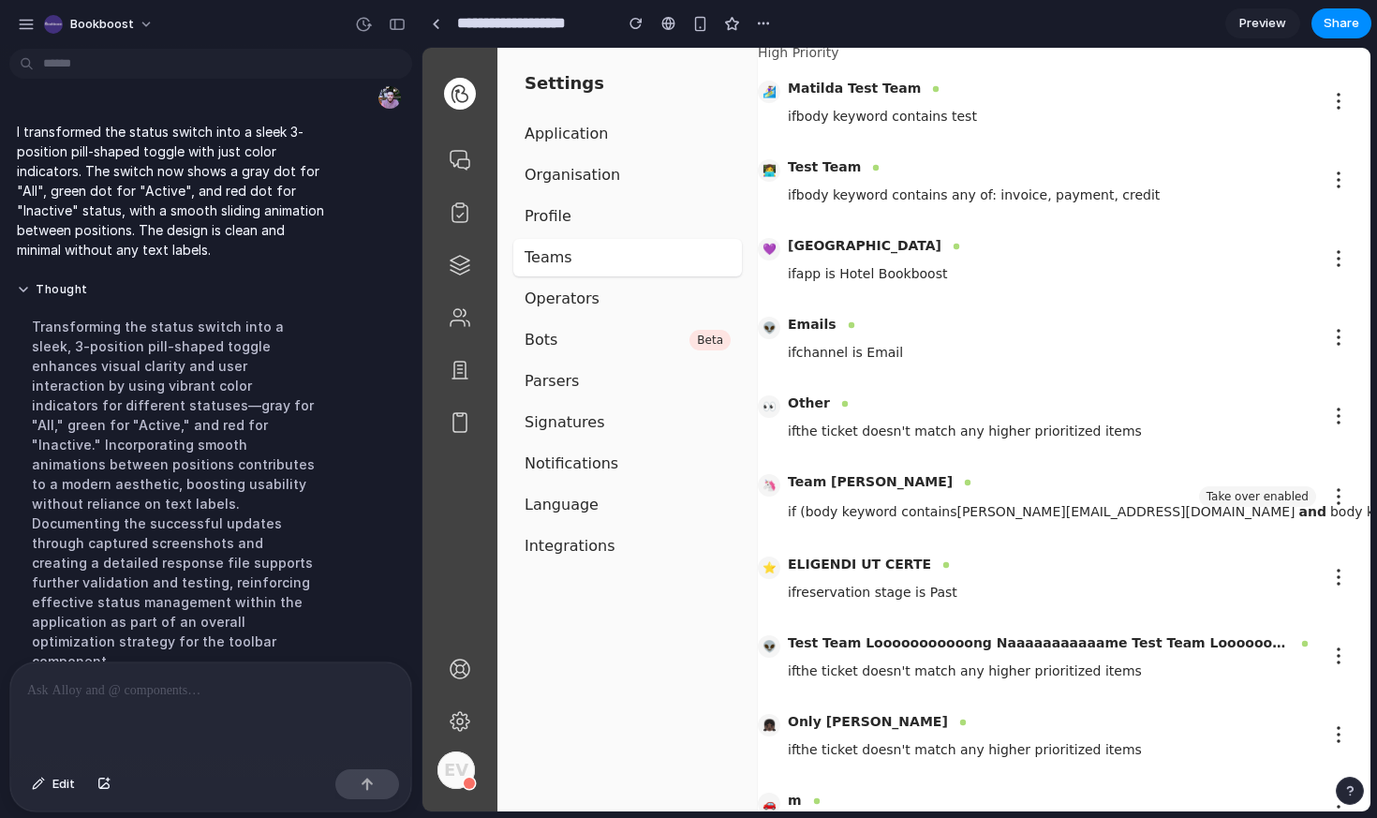
scroll to position [0, 0]
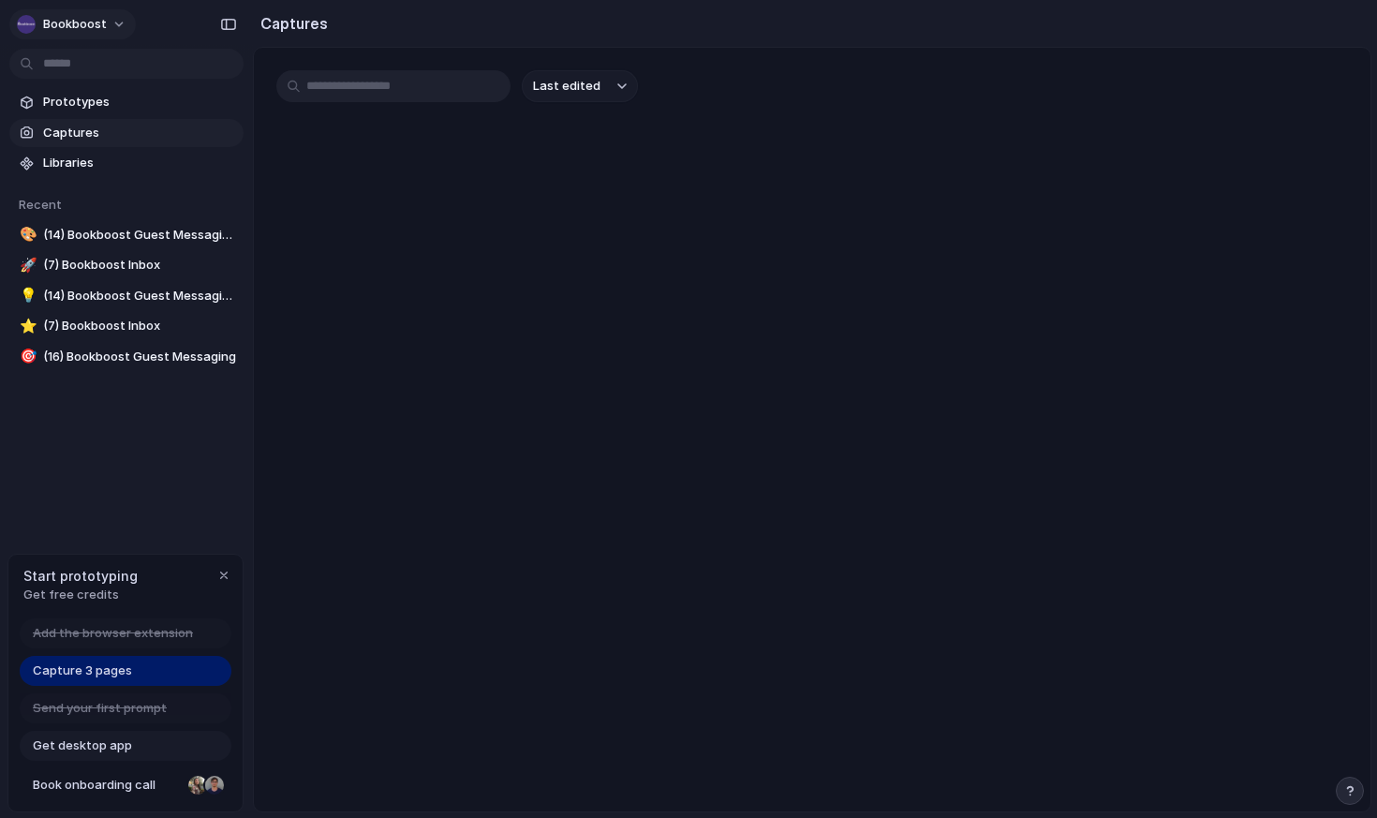
click at [47, 28] on span "bookboost" at bounding box center [75, 24] width 64 height 19
click at [67, 19] on div "Settings Invite members Change theme Sign out" at bounding box center [688, 409] width 1377 height 818
click at [64, 89] on link "Prototypes" at bounding box center [126, 102] width 234 height 28
